Goal: Information Seeking & Learning: Learn about a topic

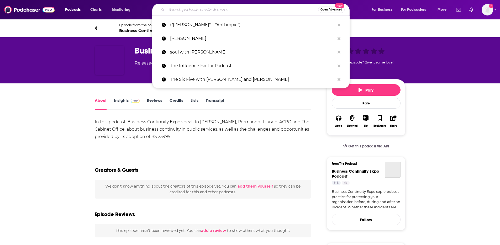
click at [220, 9] on input "Search podcasts, credits, & more..." at bounding box center [242, 10] width 151 height 8
paste input "The Climate Resilience Podcast"
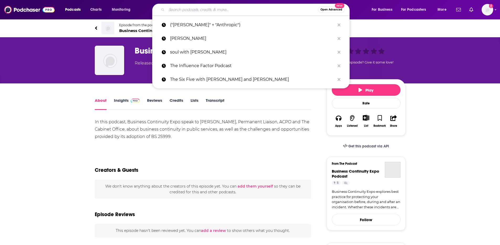
type input "The Climate Resilience Podcast"
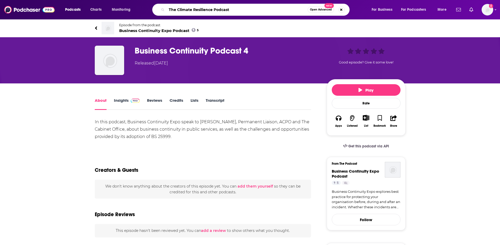
click at [249, 10] on input "The Climate Resilience Podcast" at bounding box center [237, 10] width 141 height 8
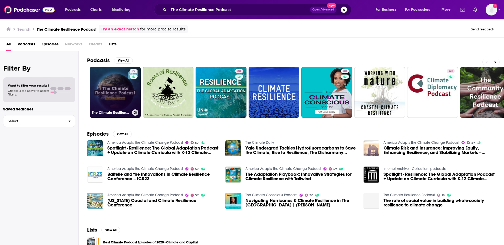
click at [115, 96] on link "19 The Climate Resilience Podcast" at bounding box center [115, 92] width 51 height 51
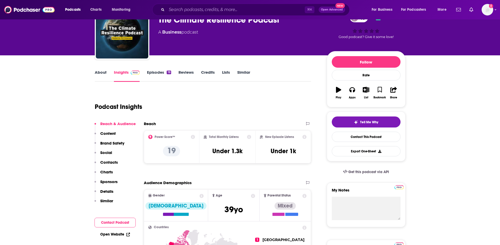
scroll to position [38, 0]
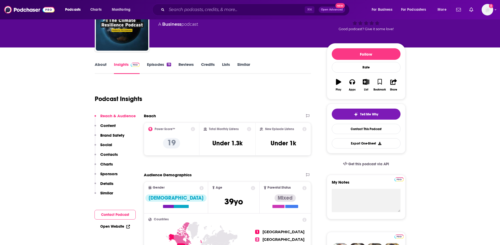
click at [100, 66] on link "About" at bounding box center [101, 68] width 12 height 12
